Goal: Information Seeking & Learning: Learn about a topic

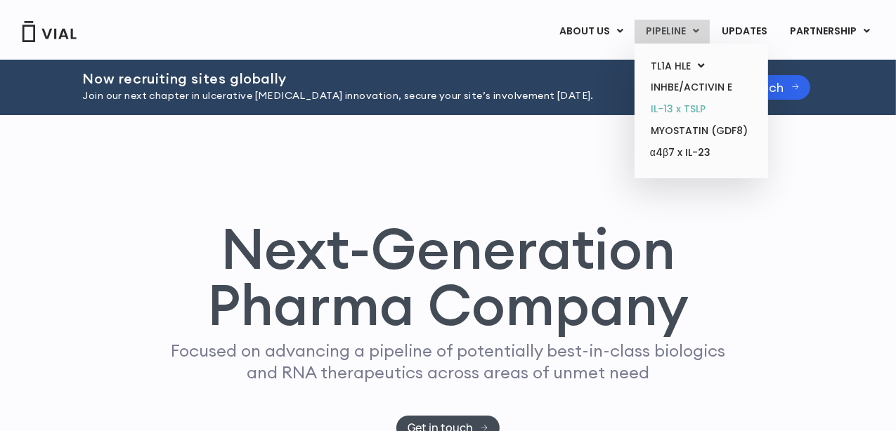
click at [679, 107] on link "IL-13 x TSLP" at bounding box center [700, 109] width 123 height 22
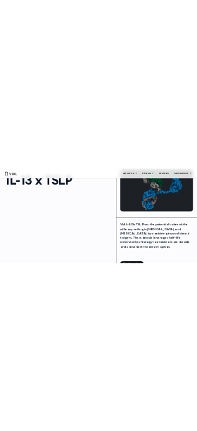
scroll to position [70, 0]
